Goal: Find specific page/section: Find specific page/section

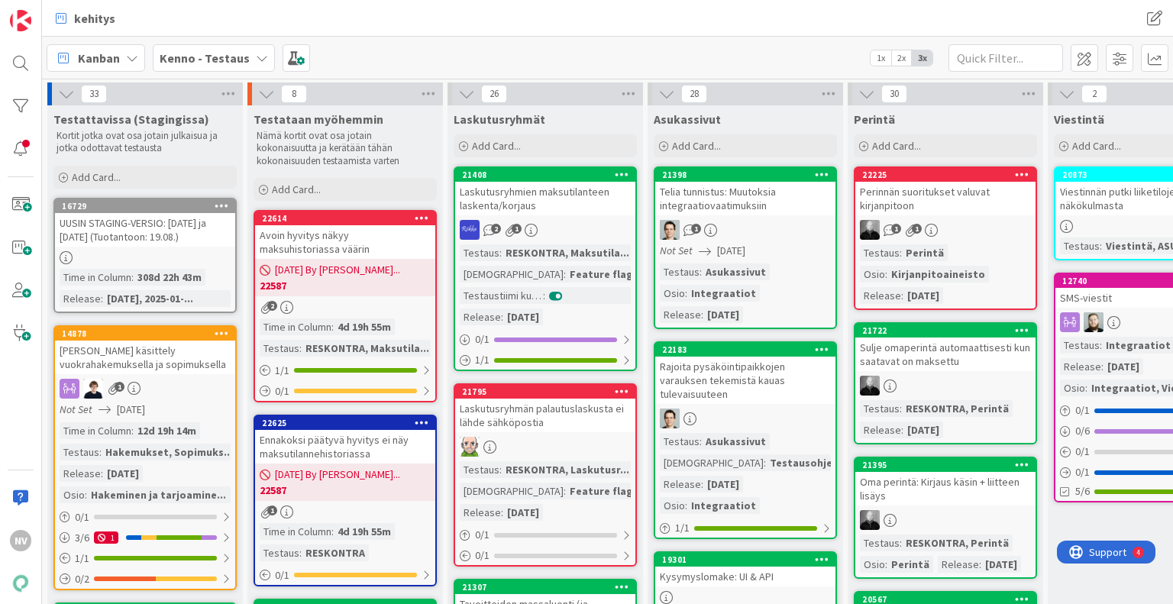
click at [256, 60] on icon at bounding box center [262, 58] width 12 height 12
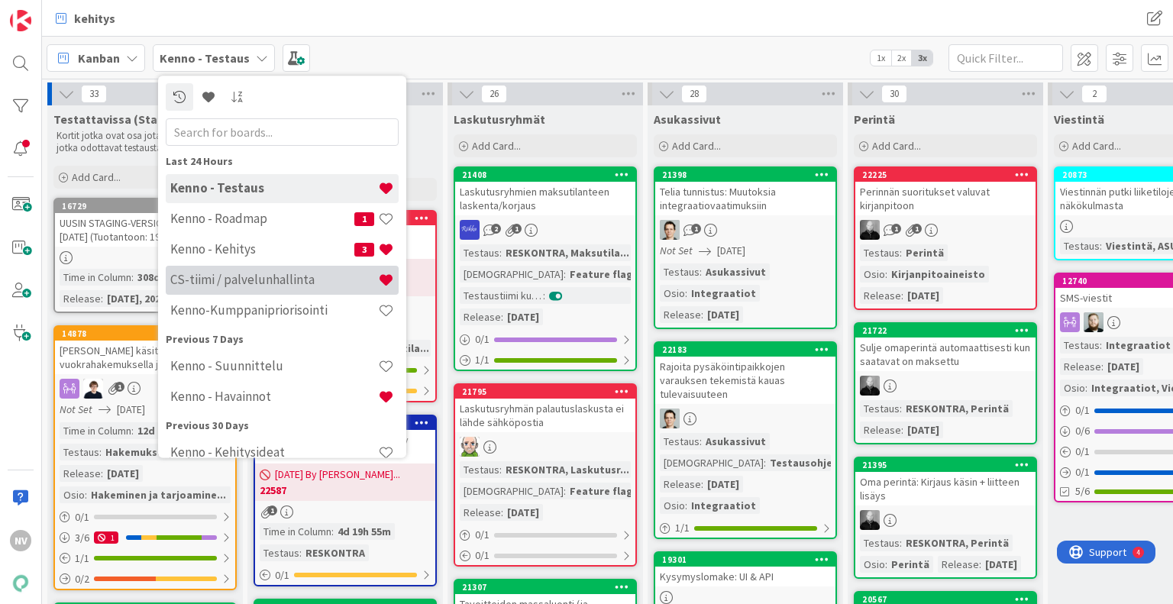
click at [260, 283] on h4 "CS-tiimi / palvelunhallinta" at bounding box center [274, 280] width 208 height 15
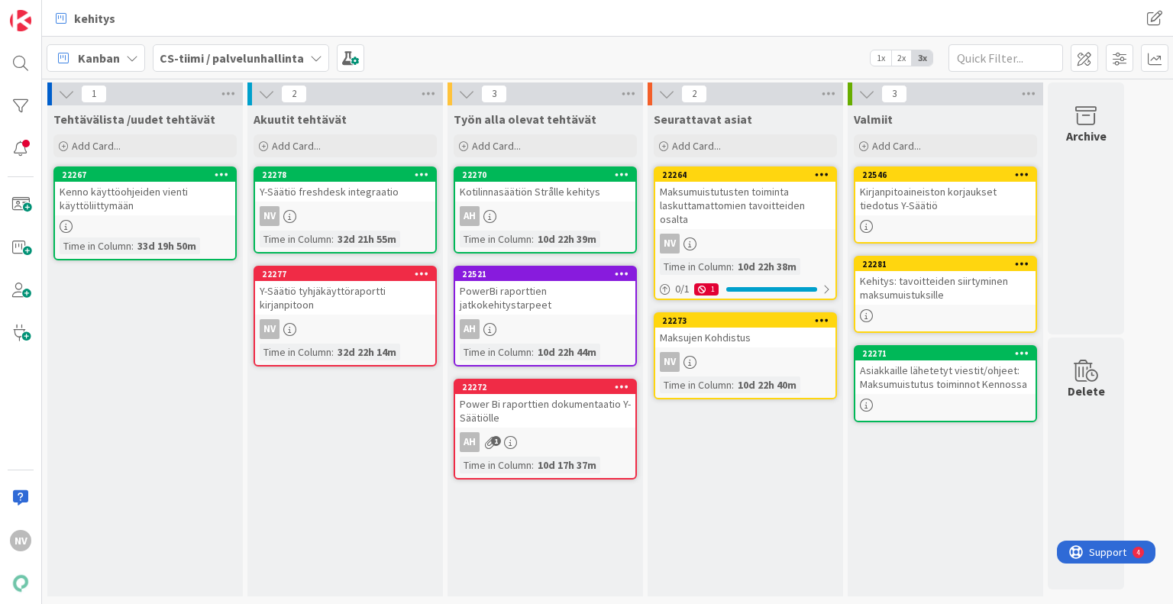
click at [543, 192] on div "Kotilinnasäätiön Strålle kehitys" at bounding box center [545, 192] width 180 height 20
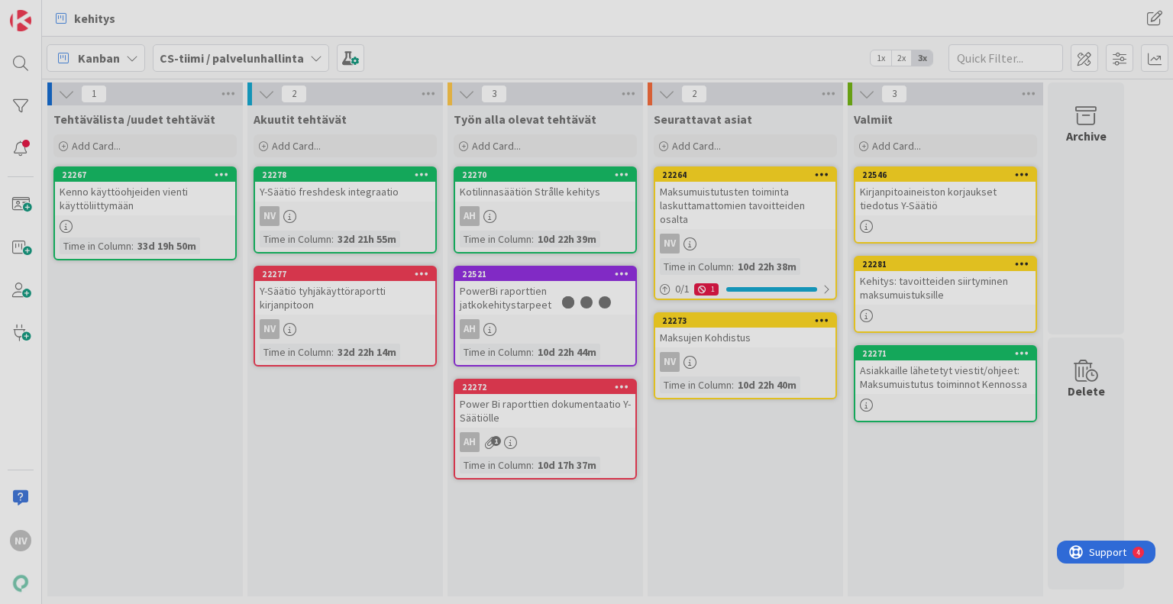
click at [543, 192] on div at bounding box center [586, 302] width 1173 height 604
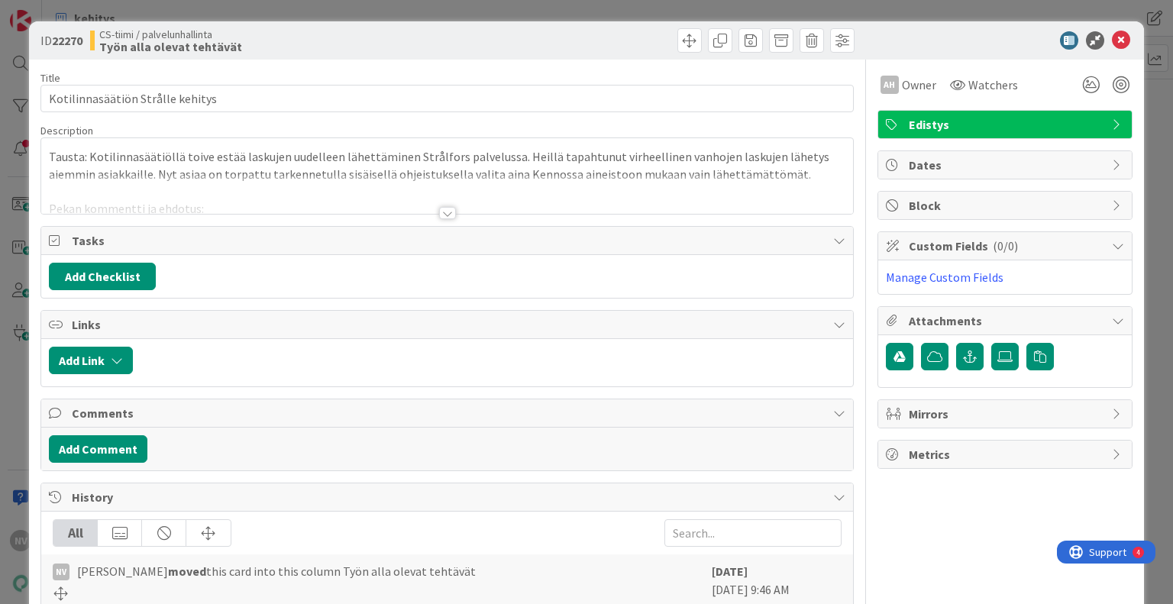
click at [439, 213] on div at bounding box center [447, 213] width 17 height 12
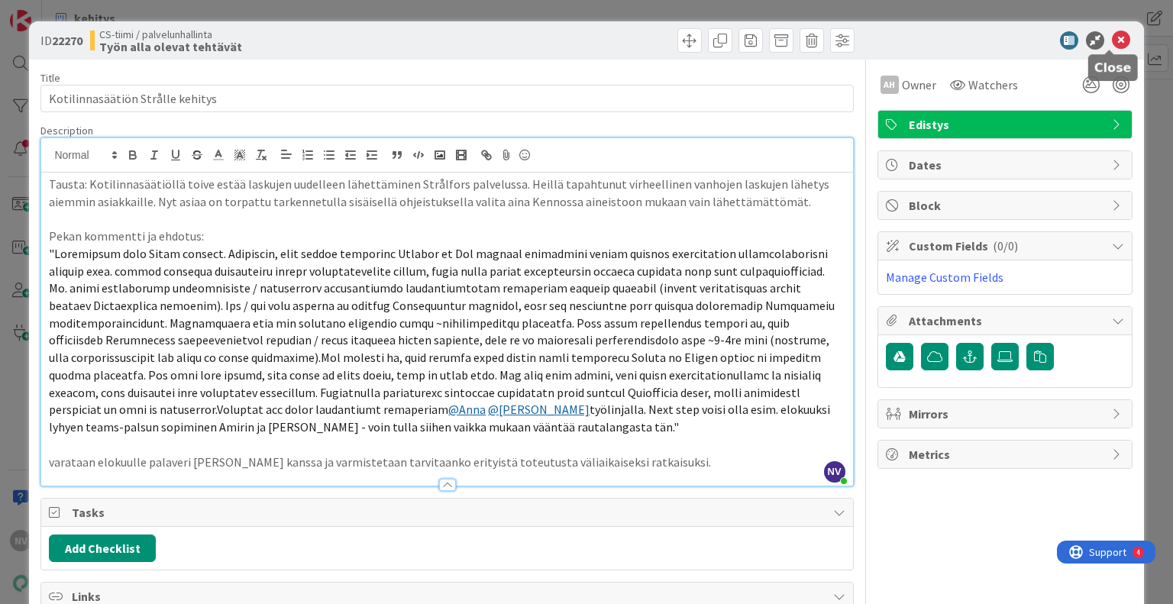
click at [1113, 34] on icon at bounding box center [1121, 40] width 18 height 18
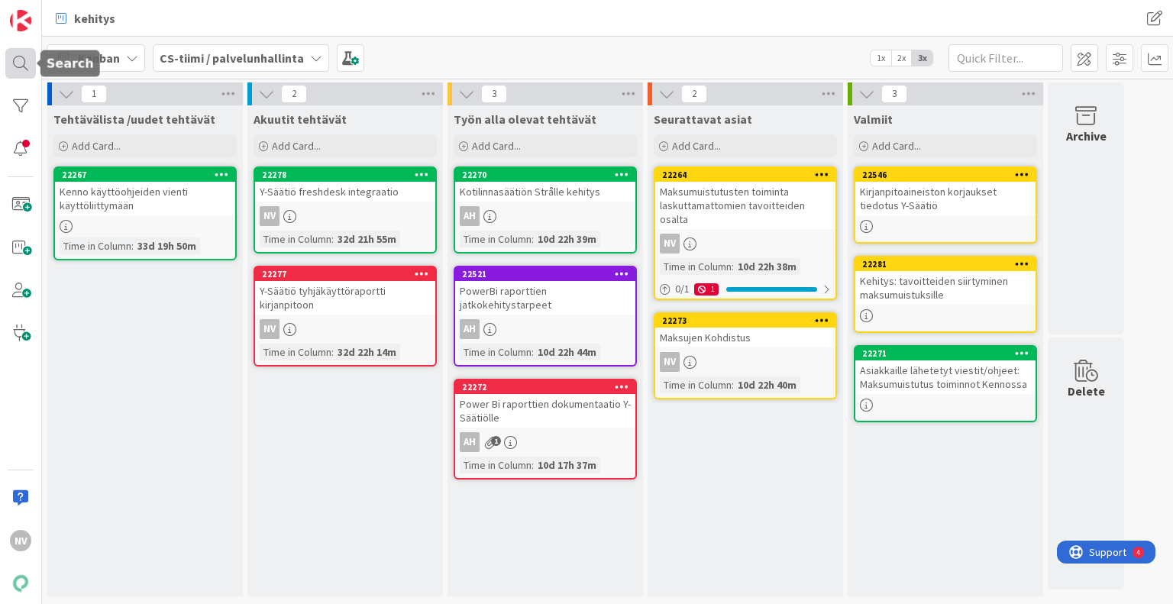
click at [18, 66] on div at bounding box center [20, 63] width 31 height 31
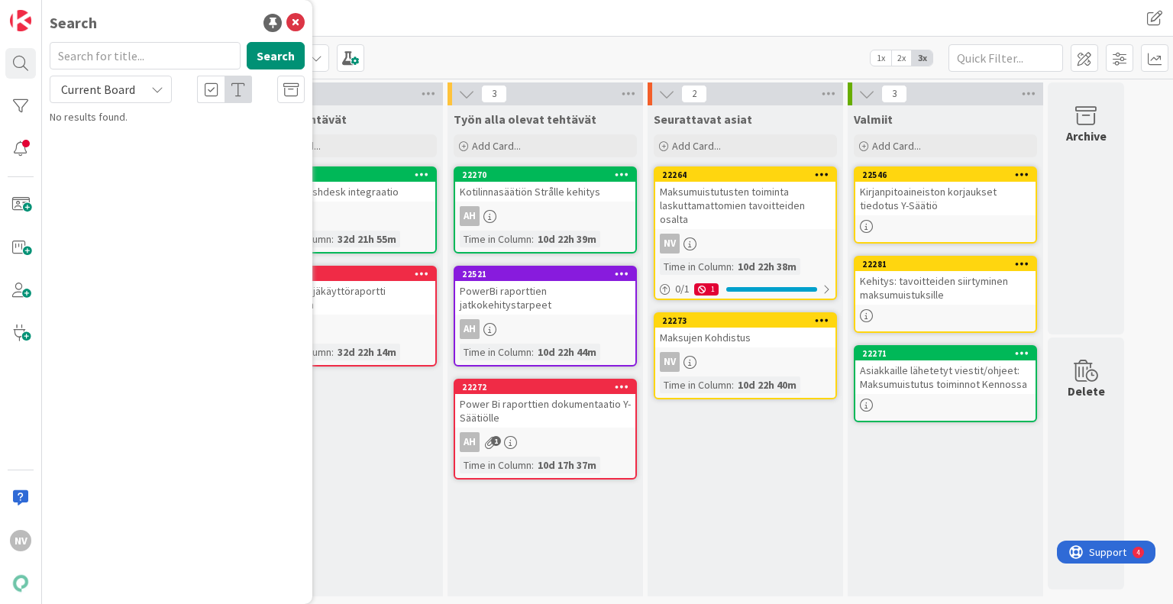
click at [128, 57] on input "text" at bounding box center [145, 55] width 191 height 27
type input "Laskutus 2.0"
click at [165, 94] on div "Current Board" at bounding box center [111, 89] width 122 height 27
click at [147, 158] on span "All Boards" at bounding box center [137, 152] width 159 height 23
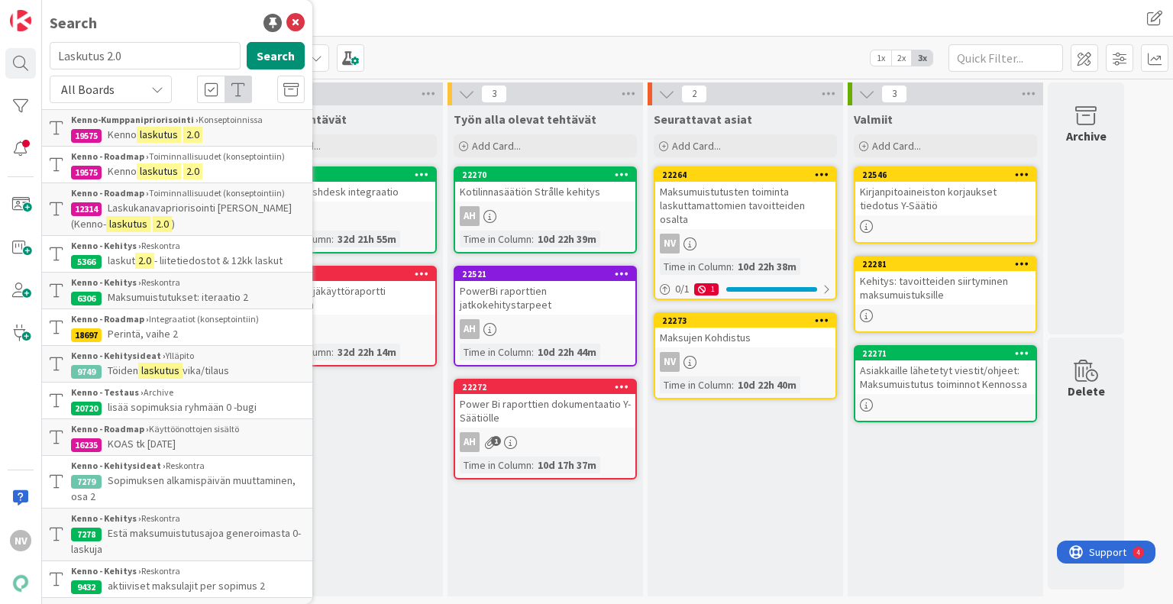
click at [183, 216] on p "Laskukanavapriorisointi Kennoon (Kenno- laskutus 2.0 )" at bounding box center [188, 216] width 234 height 32
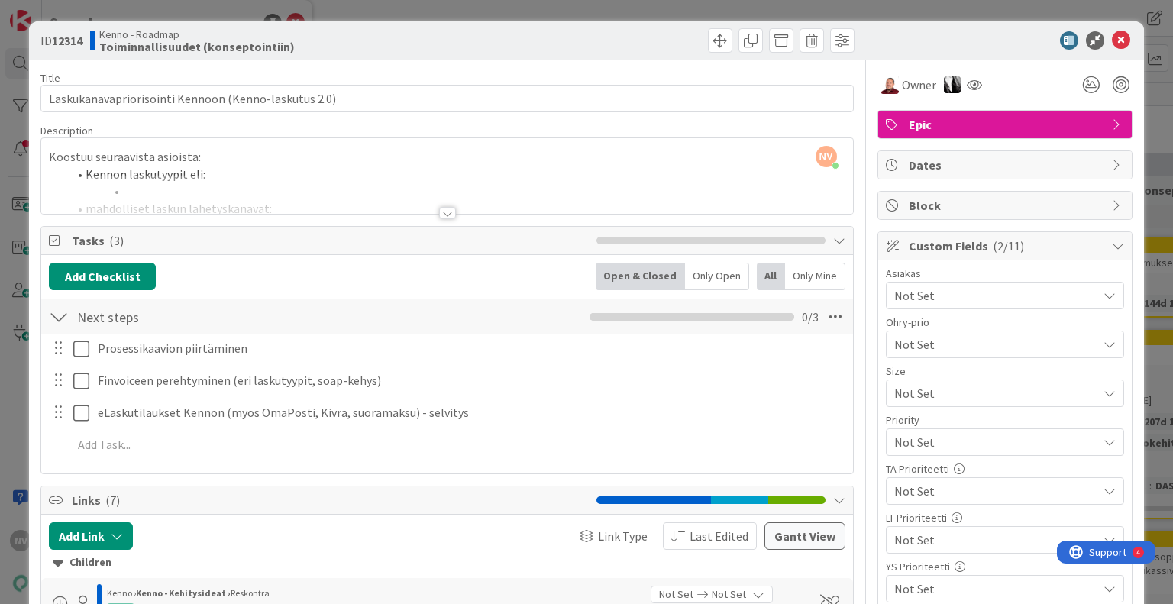
click at [441, 212] on div at bounding box center [447, 213] width 17 height 12
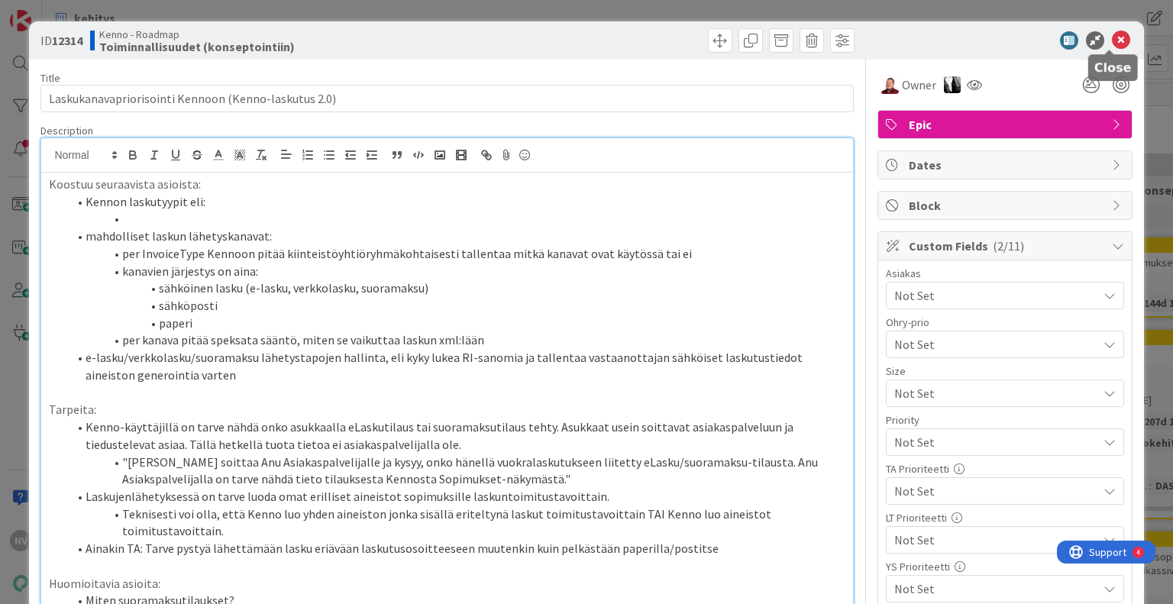
click at [1112, 38] on icon at bounding box center [1121, 40] width 18 height 18
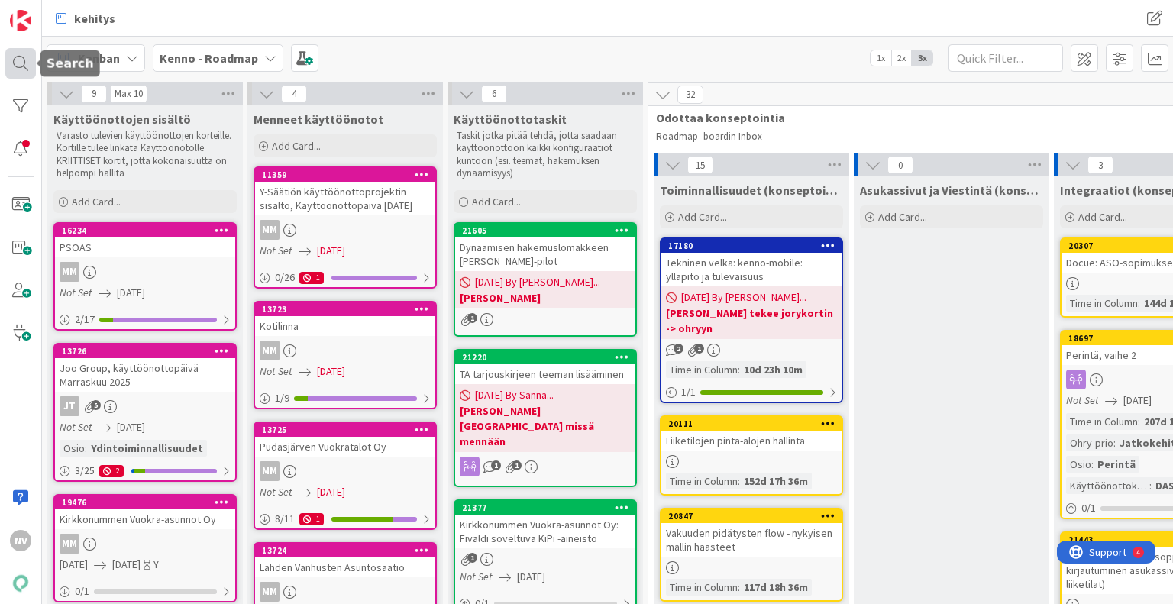
click at [27, 65] on div at bounding box center [20, 63] width 31 height 31
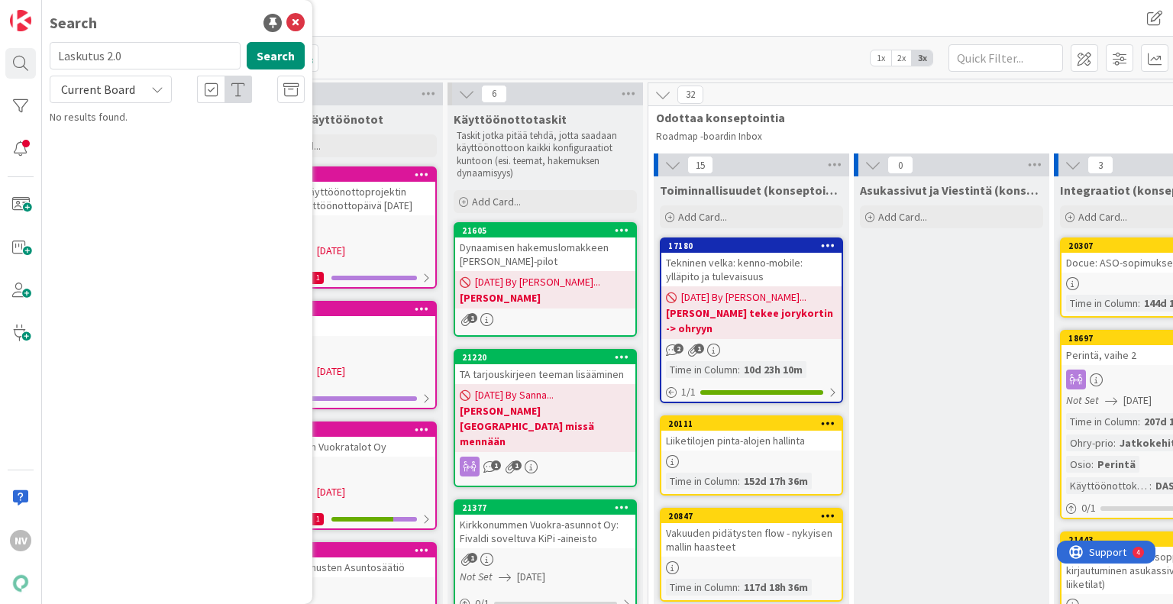
click at [131, 56] on input "Laskutus 2.0" at bounding box center [145, 55] width 191 height 27
type input "L"
click at [154, 88] on icon at bounding box center [157, 89] width 12 height 12
click at [141, 154] on span "All Boards" at bounding box center [137, 152] width 159 height 23
click at [152, 58] on input "saunavuoror" at bounding box center [145, 55] width 191 height 27
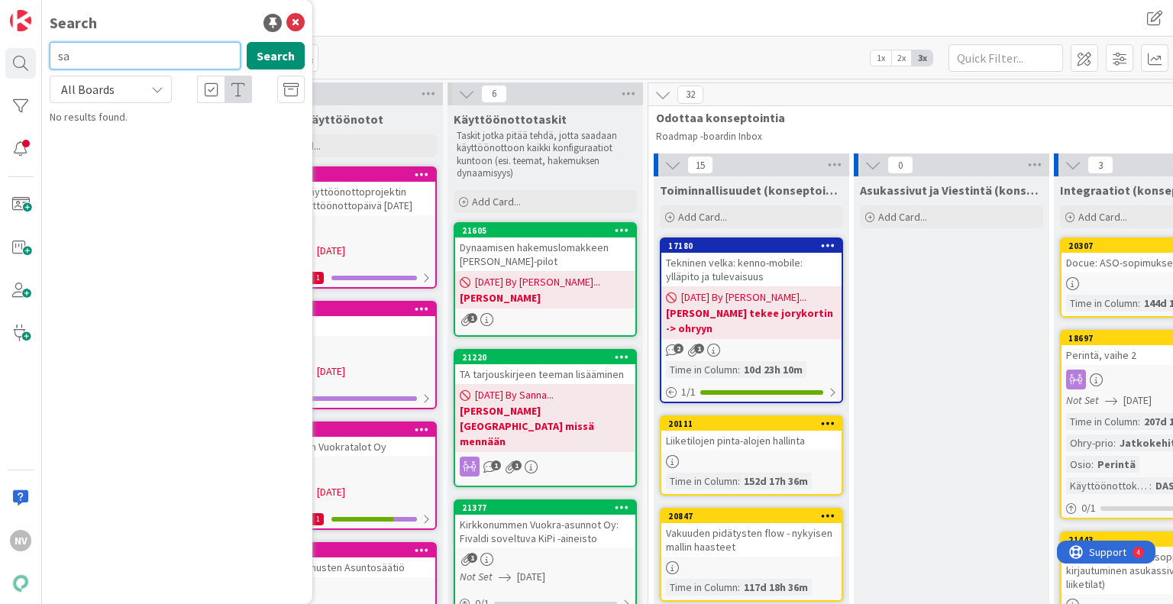
type input "s"
click at [263, 51] on button "Search" at bounding box center [276, 55] width 58 height 27
click at [162, 54] on input "varauk" at bounding box center [145, 55] width 191 height 27
type input "varaus"
click at [287, 54] on button "Search" at bounding box center [276, 55] width 58 height 27
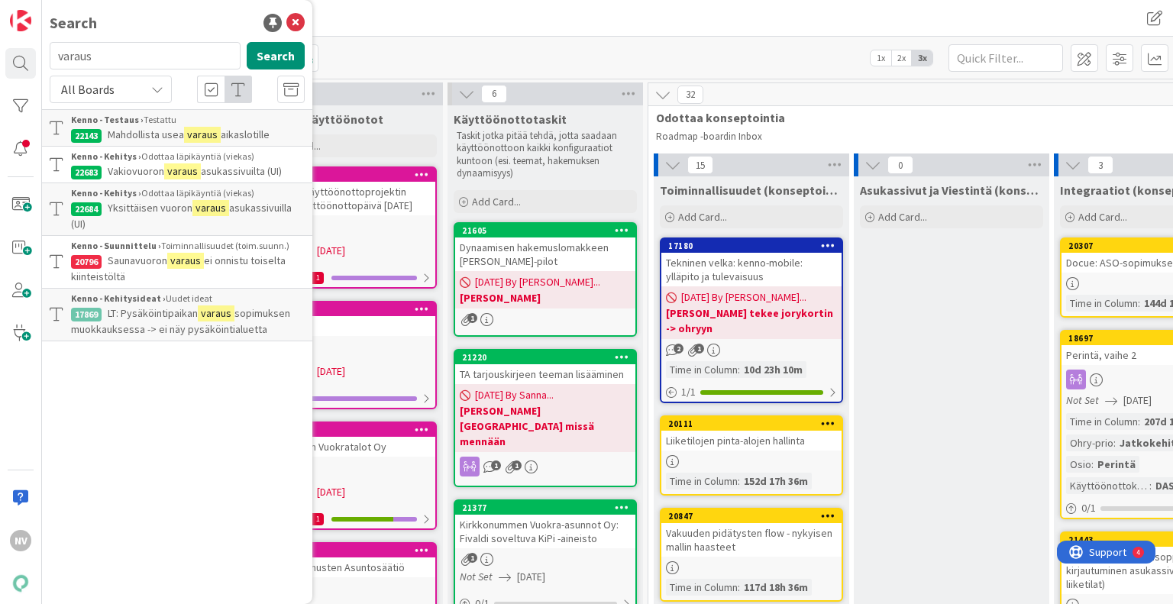
click at [203, 222] on p "Yksittäisen vuoron varaus asukassivuilla (UI)" at bounding box center [188, 216] width 234 height 32
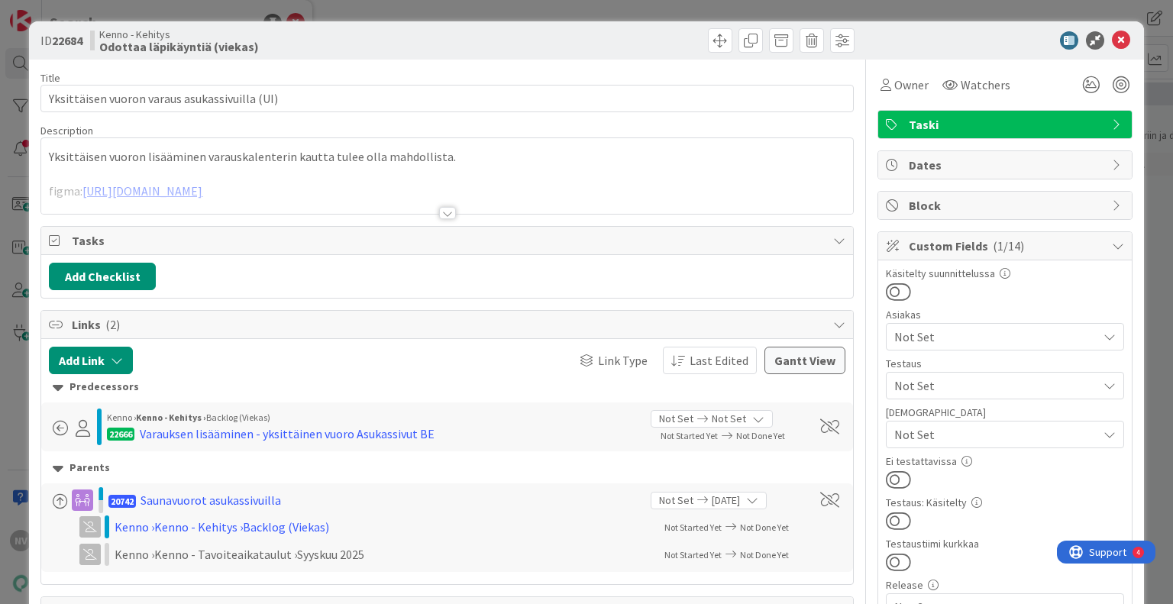
click at [441, 214] on div at bounding box center [447, 213] width 17 height 12
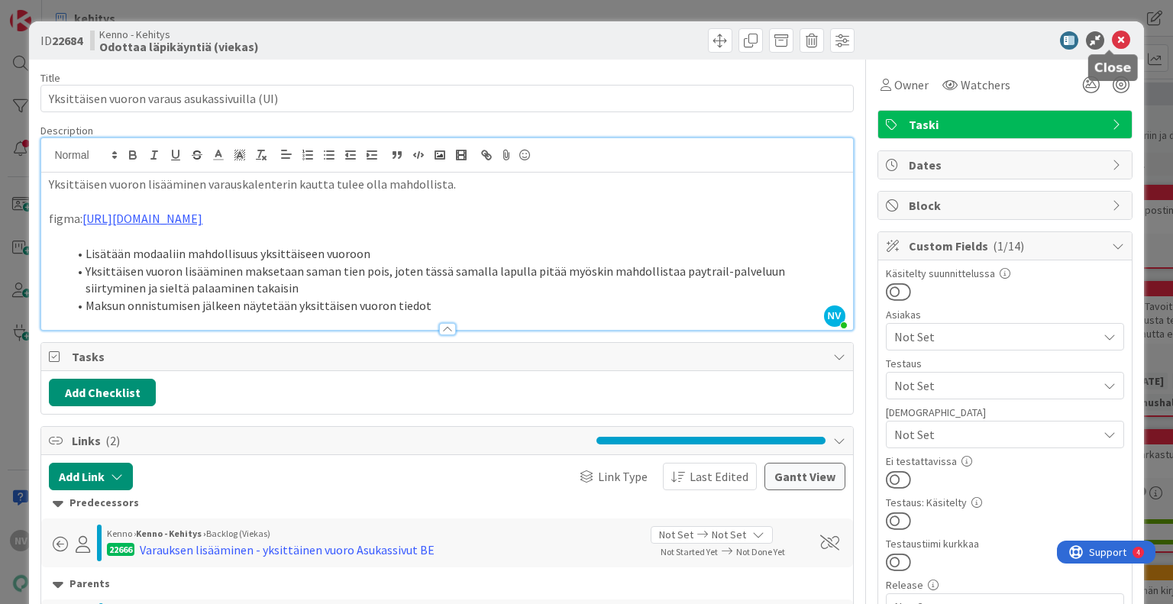
click at [1112, 33] on icon at bounding box center [1121, 40] width 18 height 18
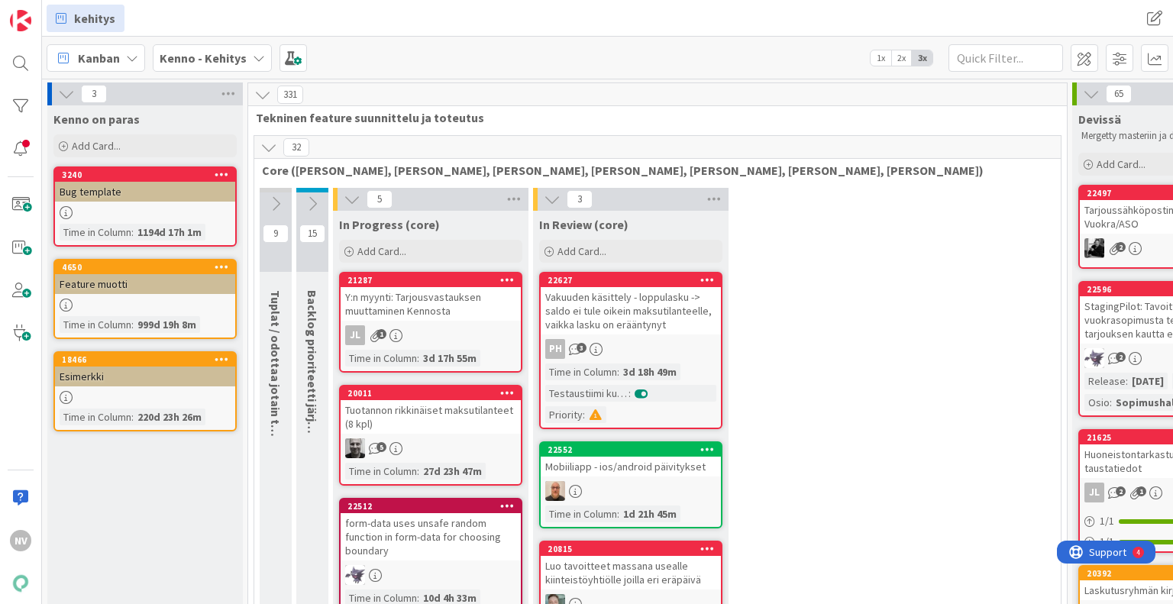
click at [257, 60] on icon at bounding box center [259, 58] width 12 height 12
